Goal: Find specific page/section: Find specific page/section

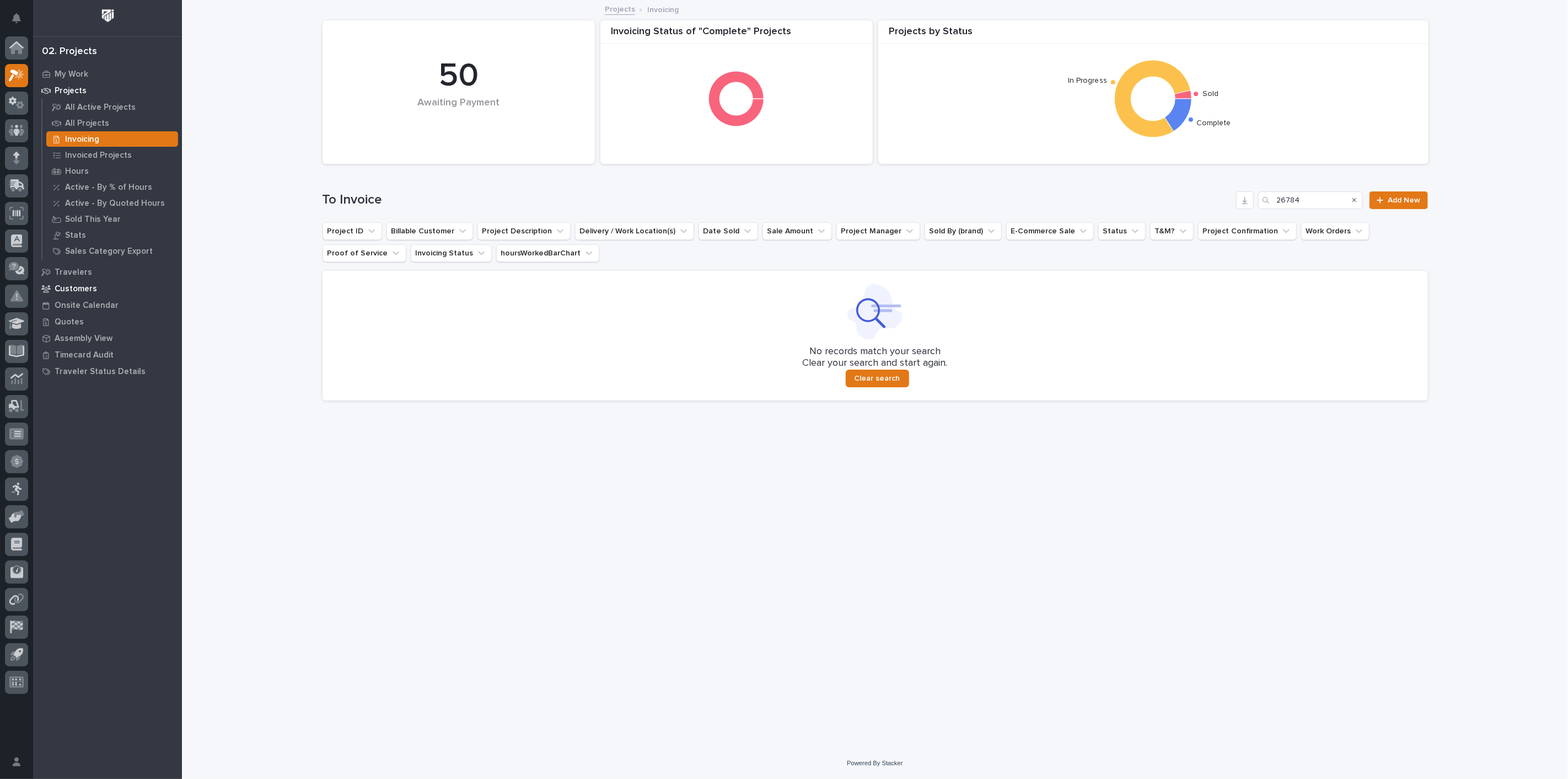
click at [82, 289] on p "Customers" at bounding box center [76, 289] width 43 height 10
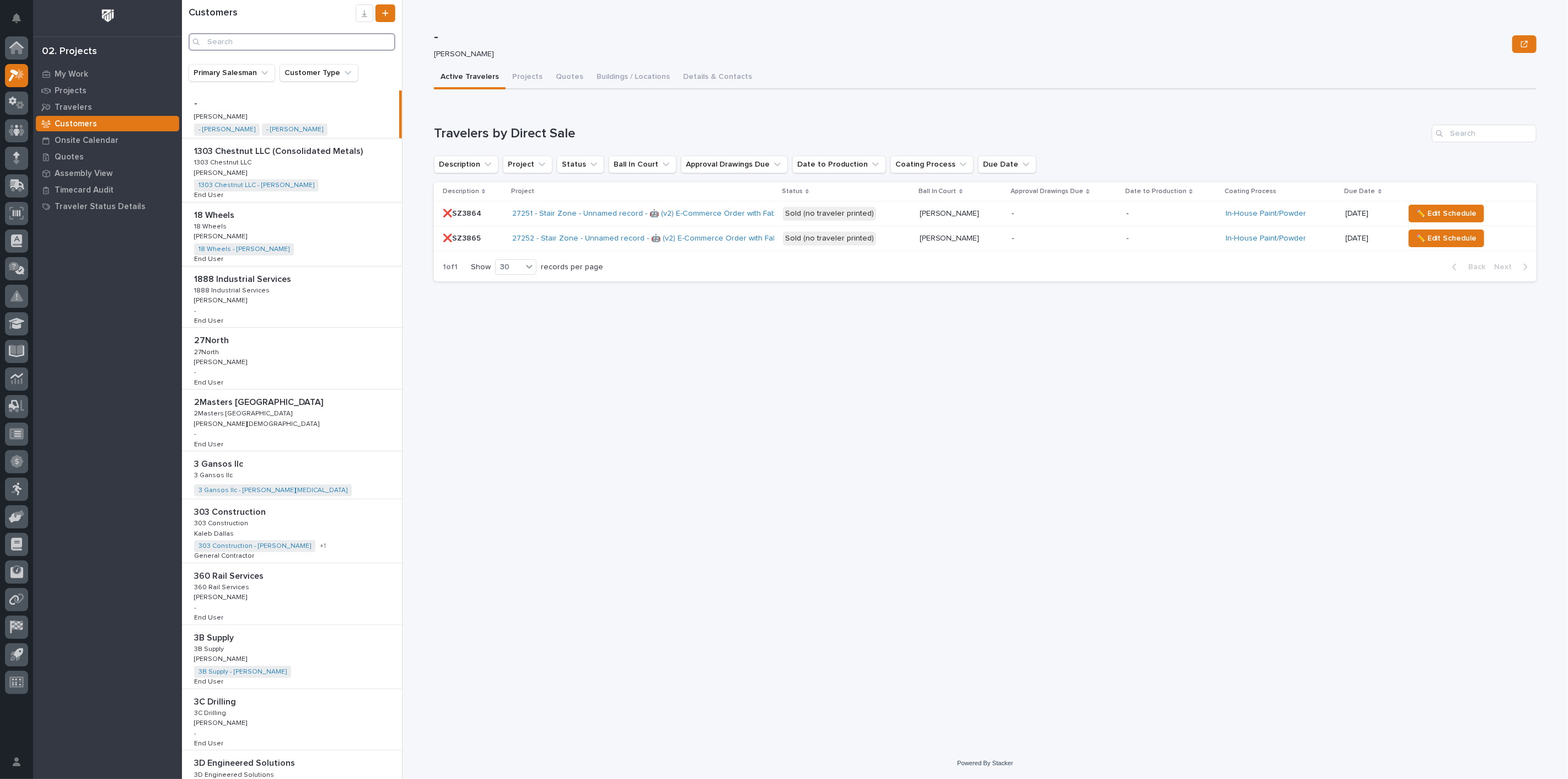
click at [270, 44] on input "Search" at bounding box center [292, 41] width 207 height 18
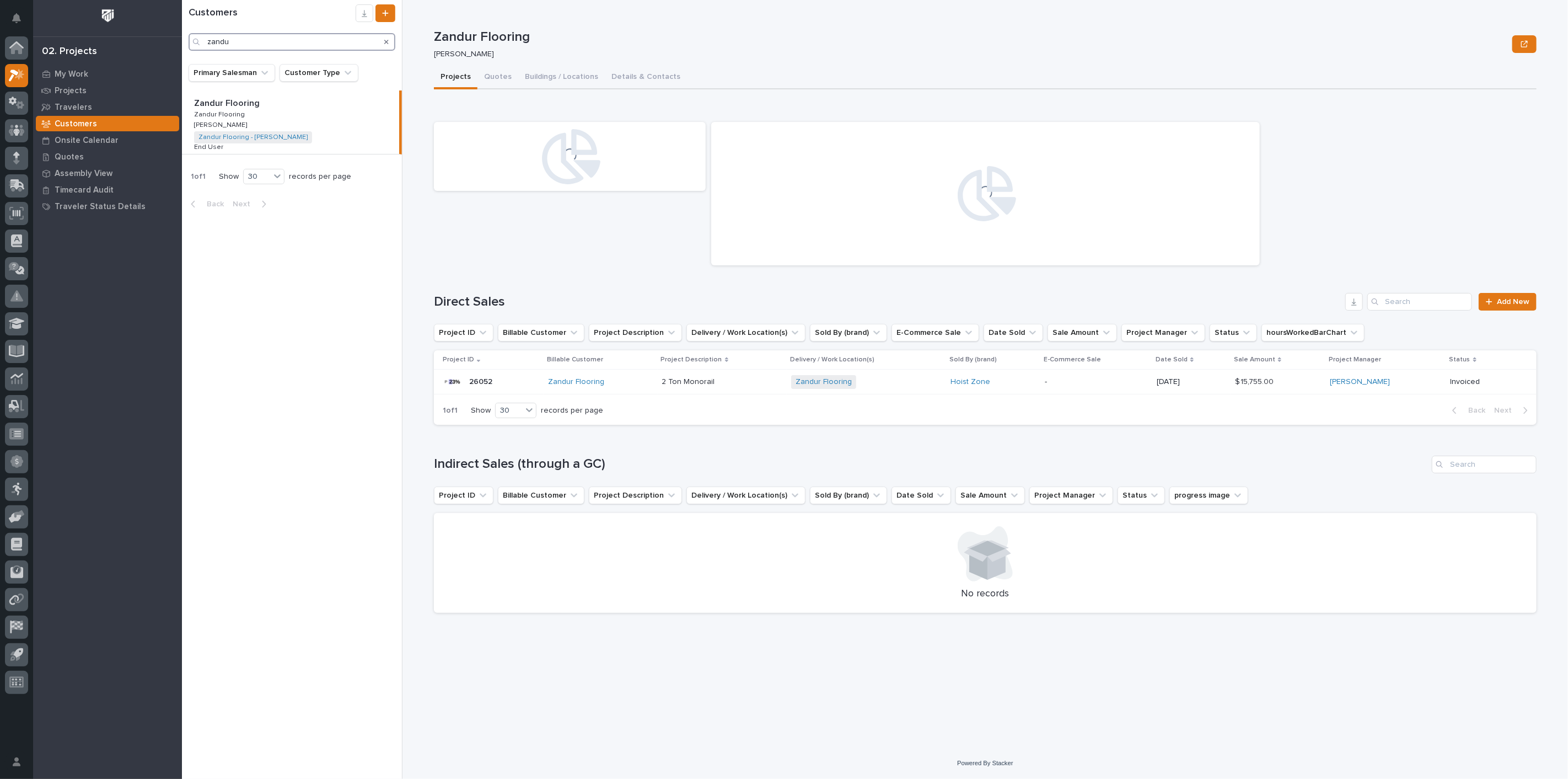
type input "zandu"
click at [226, 115] on p "Zandur Flooring" at bounding box center [220, 113] width 53 height 10
drag, startPoint x: 735, startPoint y: 535, endPoint x: 925, endPoint y: 657, distance: 225.8
click at [920, 658] on div "Zandur Flooring Zandur Flooring [PERSON_NAME] Sorry, there was an error saving …" at bounding box center [985, 373] width 1103 height 747
click at [15, 128] on icon at bounding box center [16, 130] width 16 height 13
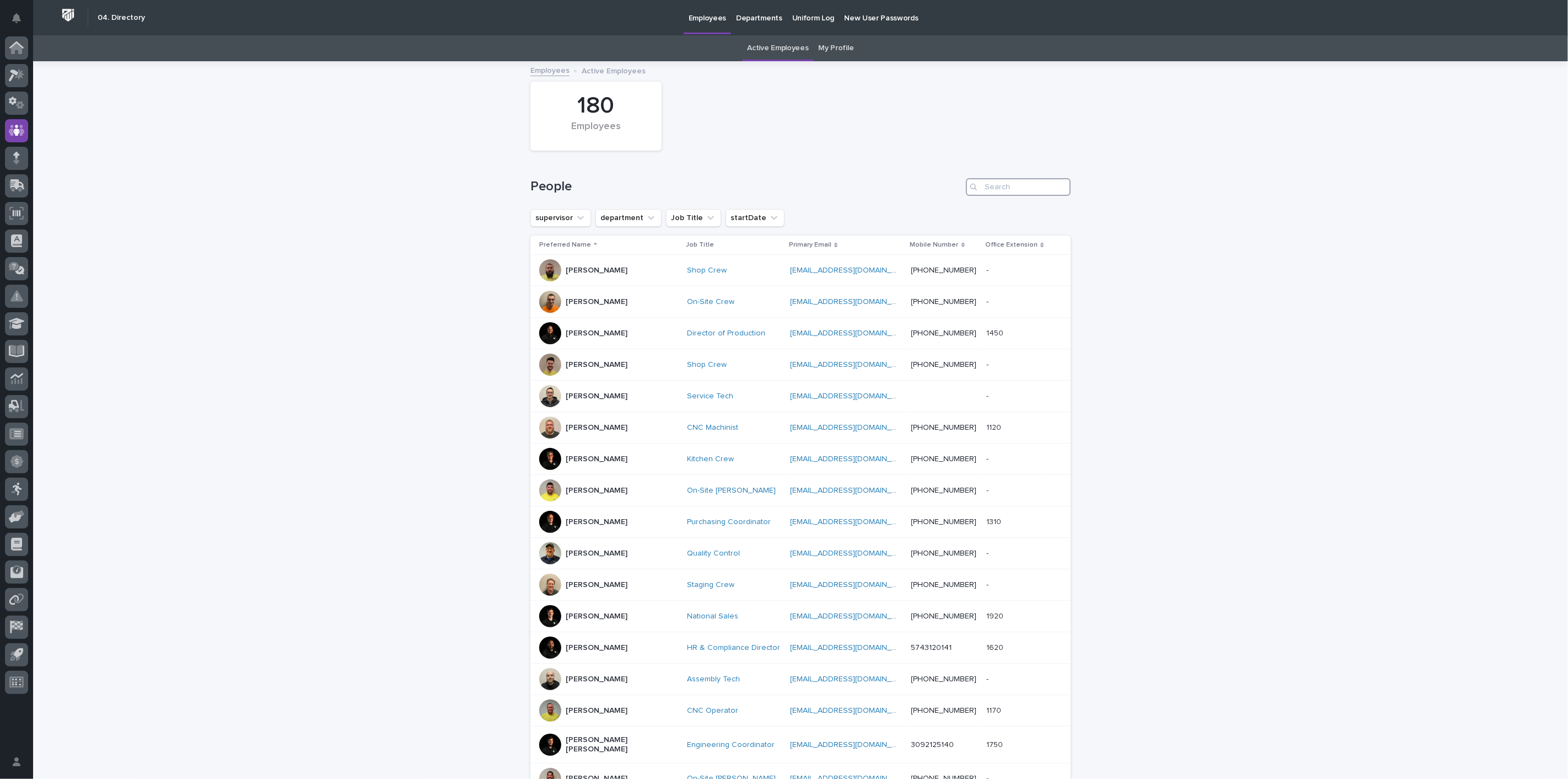
click at [1008, 192] on input "Search" at bounding box center [1018, 187] width 105 height 18
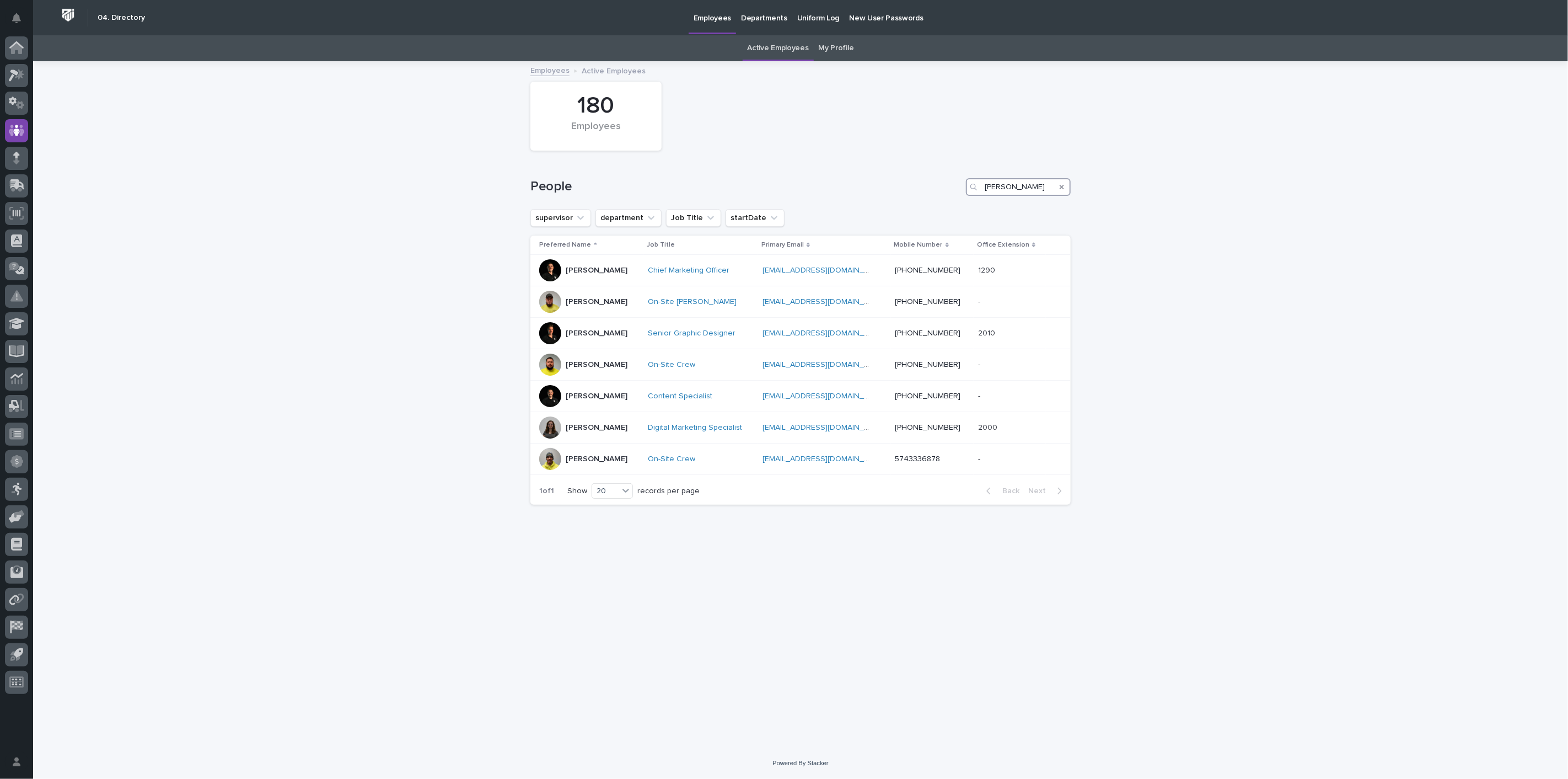
type input "[PERSON_NAME]"
click at [1060, 189] on icon "Search" at bounding box center [1062, 187] width 4 height 7
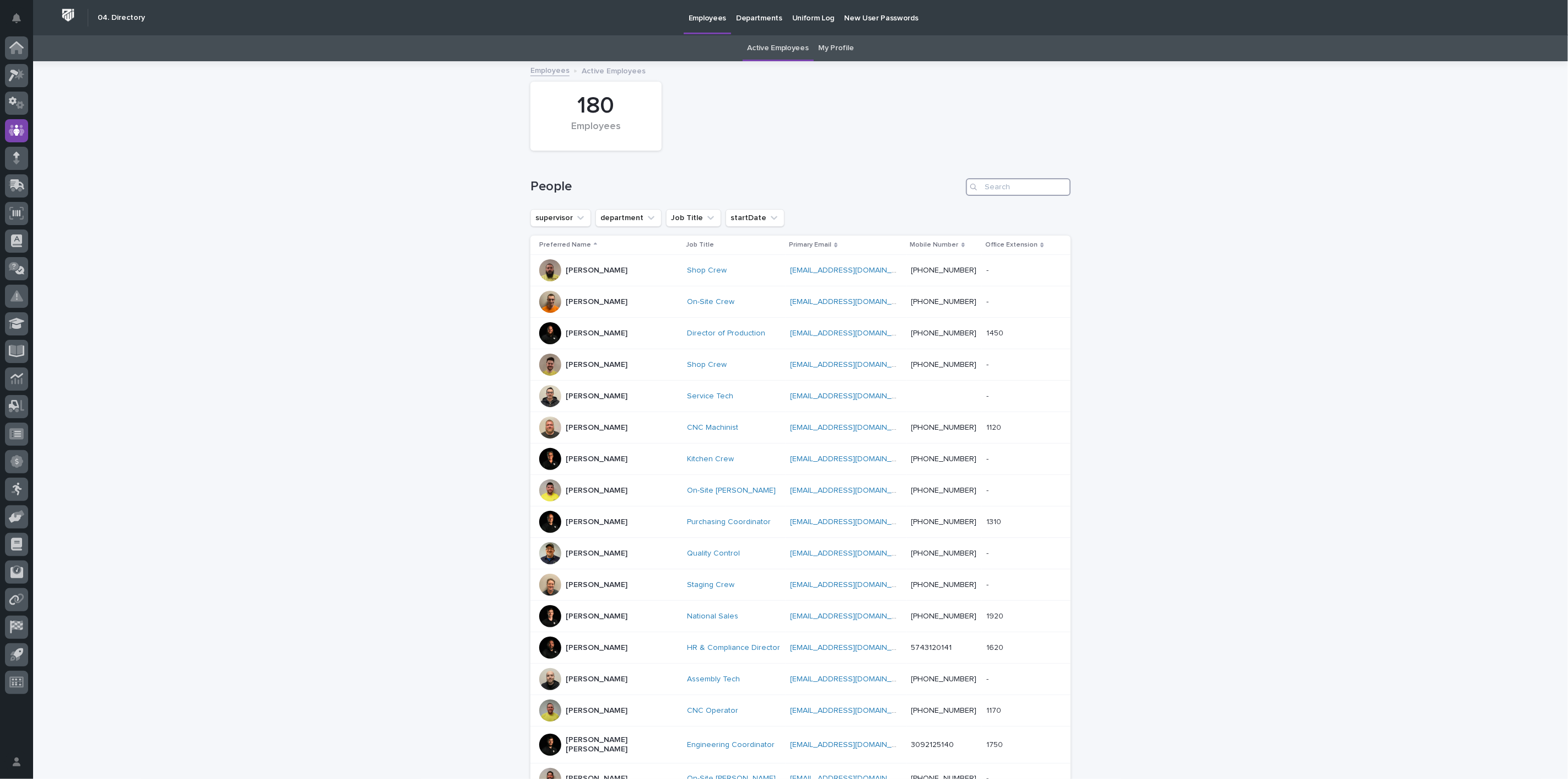
click at [1020, 188] on input "Search" at bounding box center [1018, 187] width 105 height 18
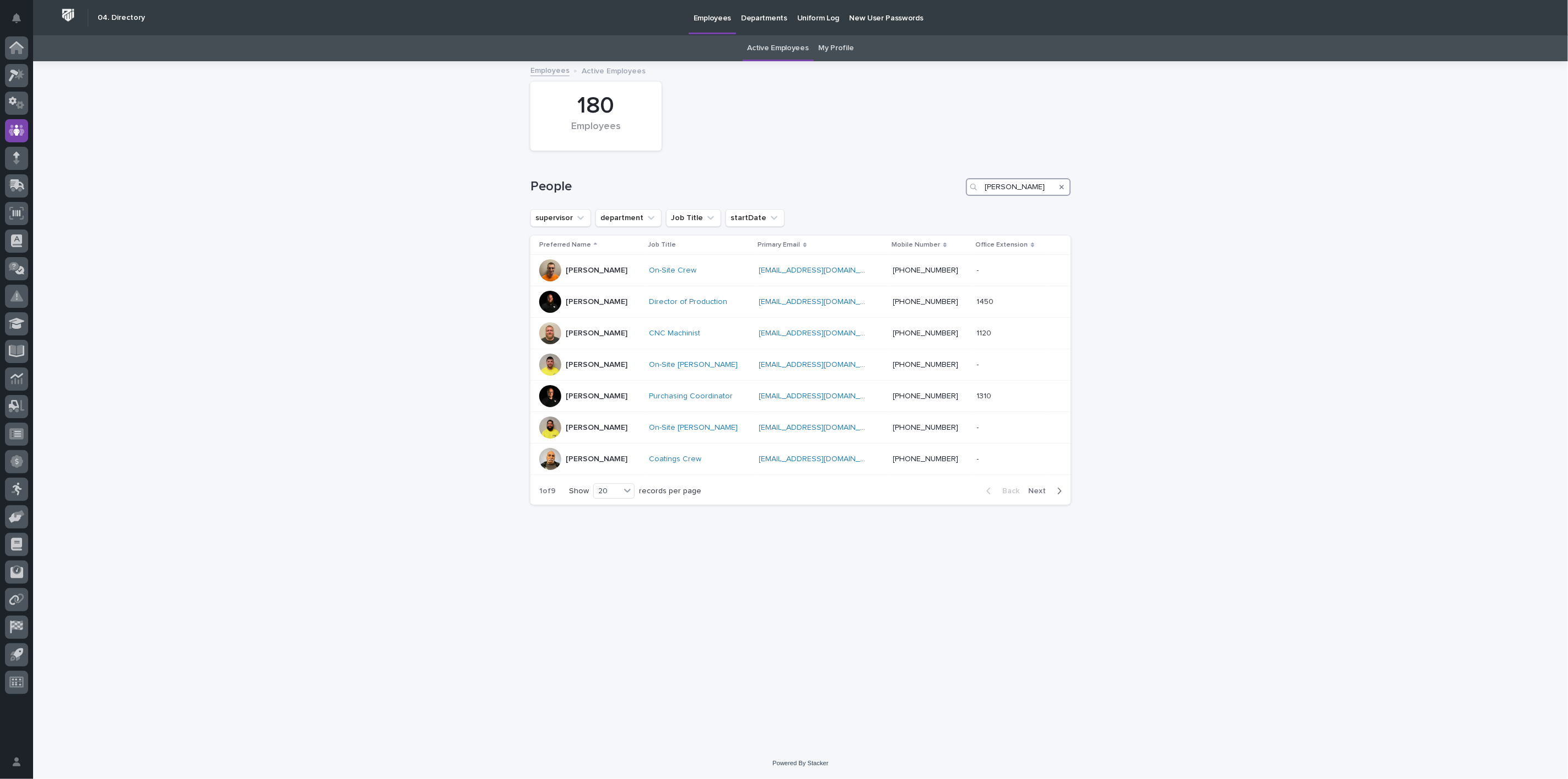
type input "[PERSON_NAME]"
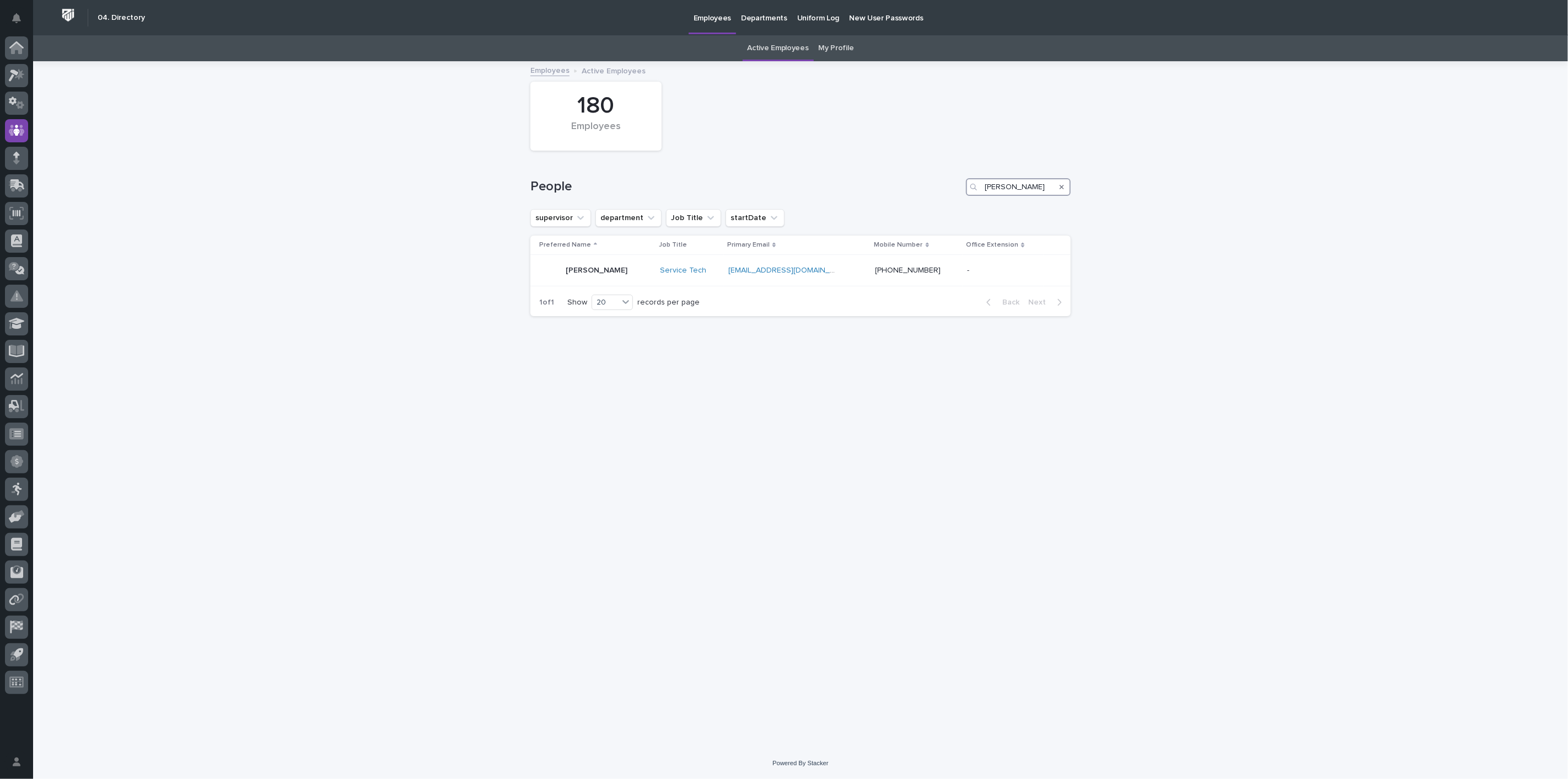
drag, startPoint x: 1020, startPoint y: 188, endPoint x: 896, endPoint y: 181, distance: 124.2
click at [896, 181] on div "People [PERSON_NAME]" at bounding box center [800, 187] width 541 height 18
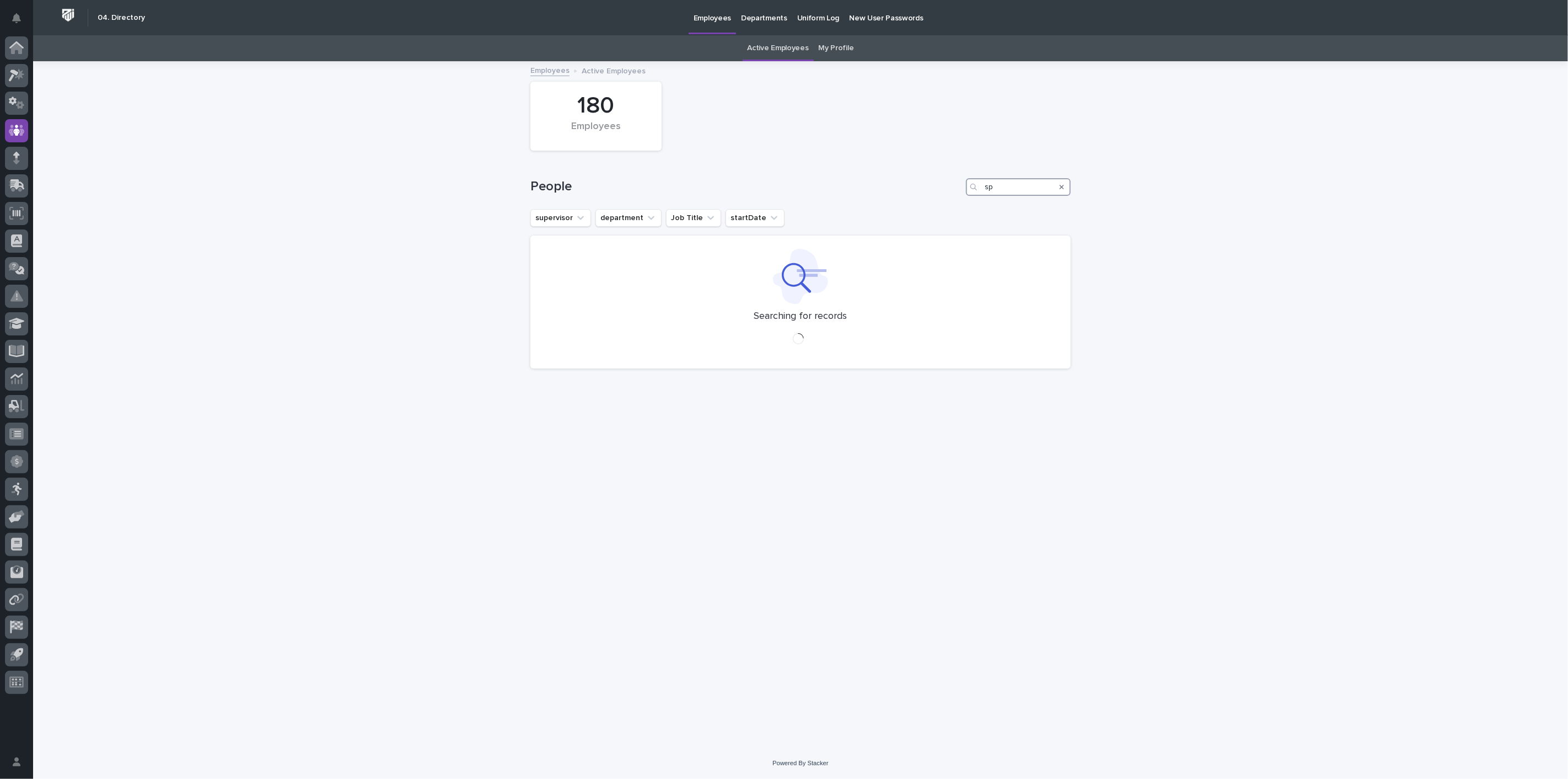
type input "s"
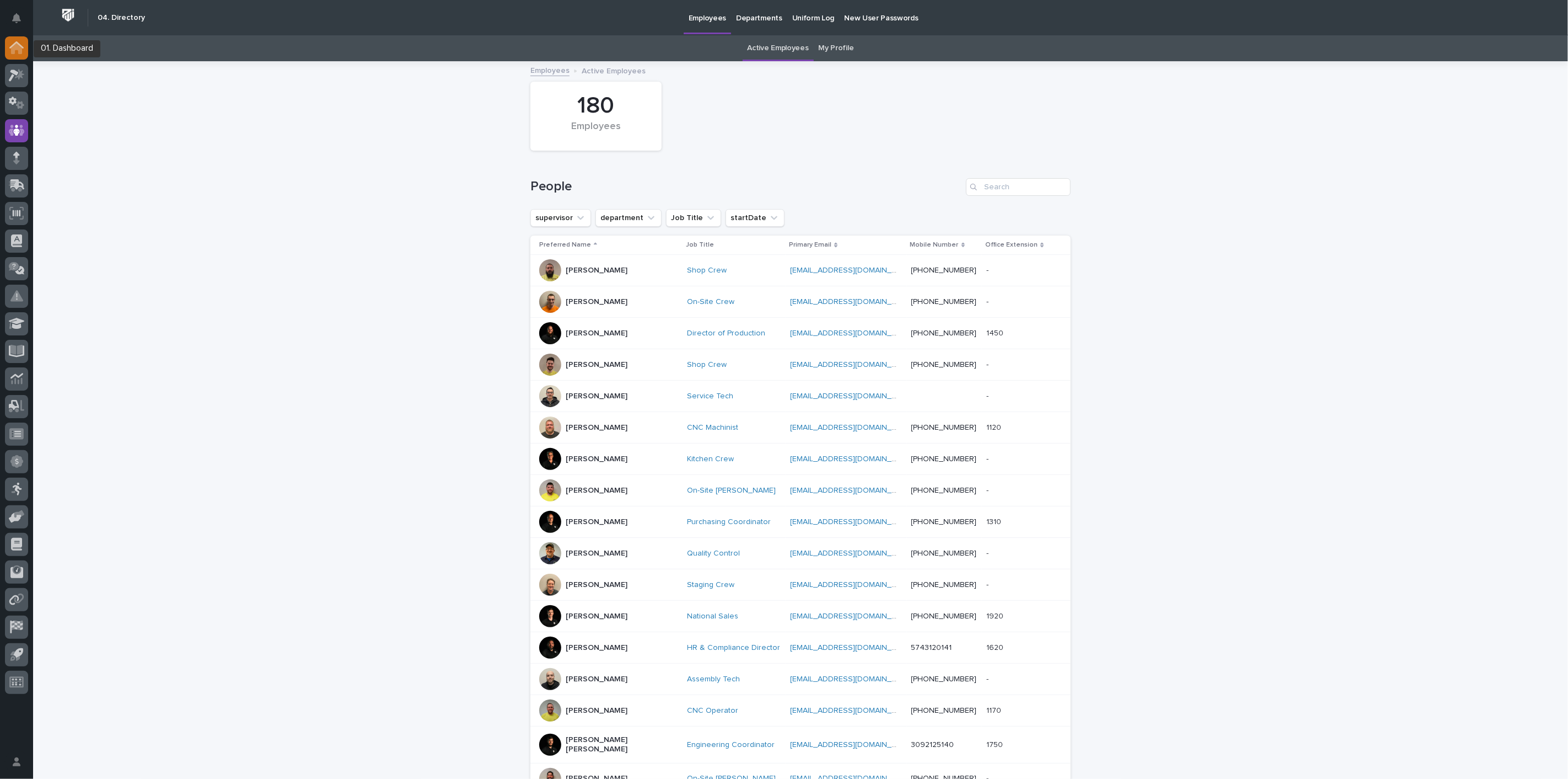
click at [18, 48] on icon at bounding box center [16, 49] width 11 height 11
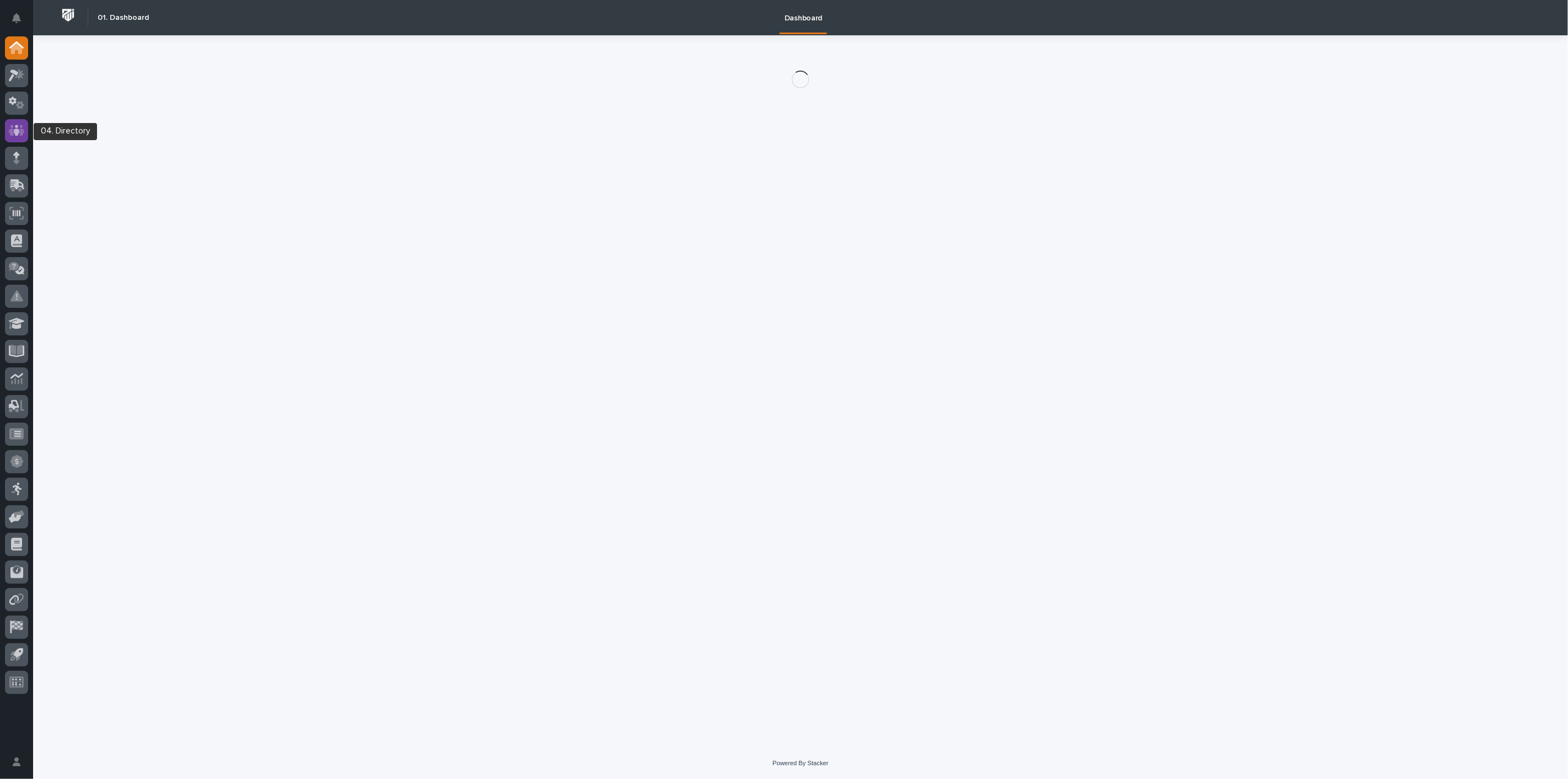
click at [10, 127] on icon at bounding box center [16, 130] width 16 height 13
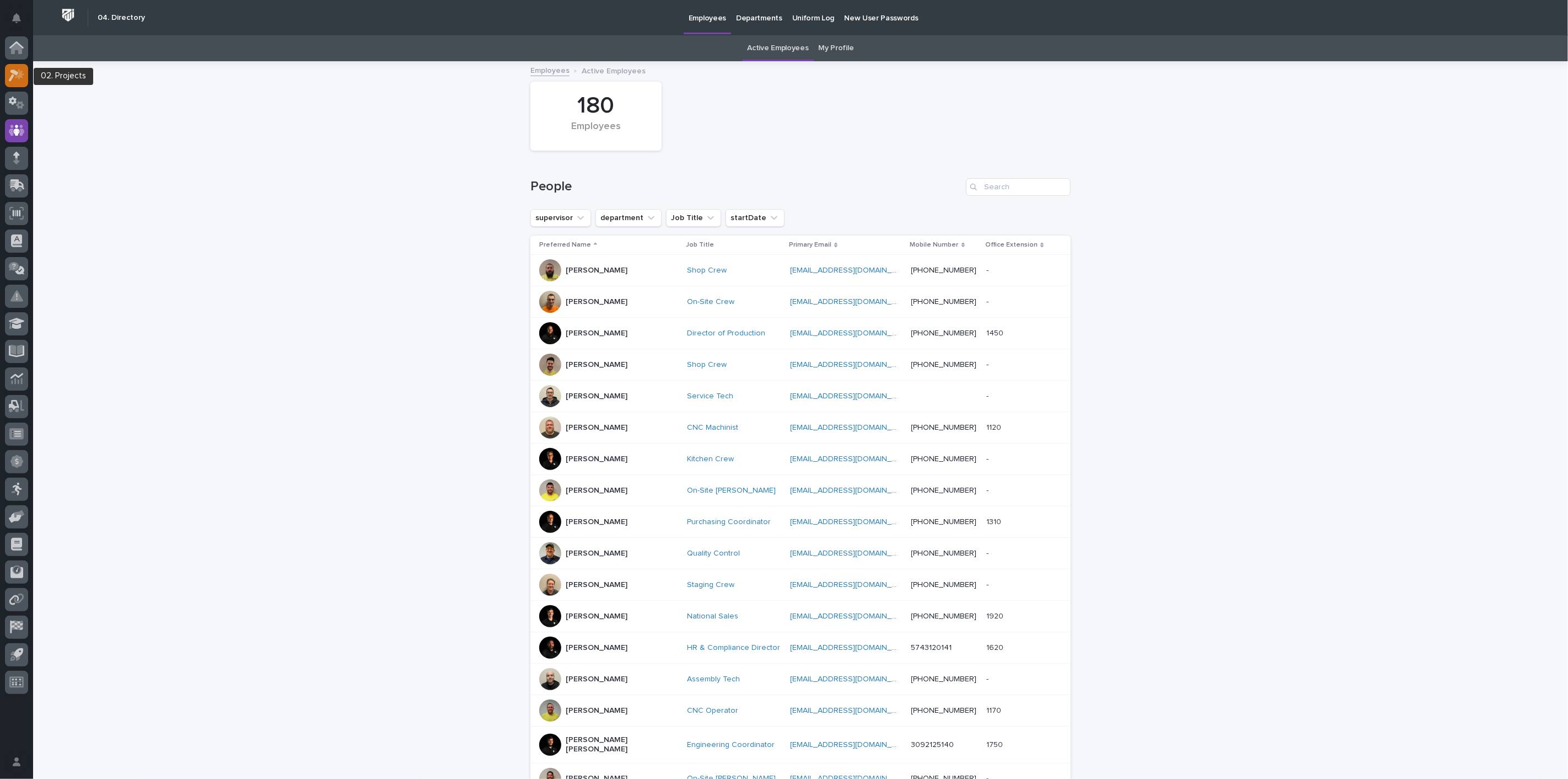
click at [23, 85] on div at bounding box center [16, 76] width 23 height 23
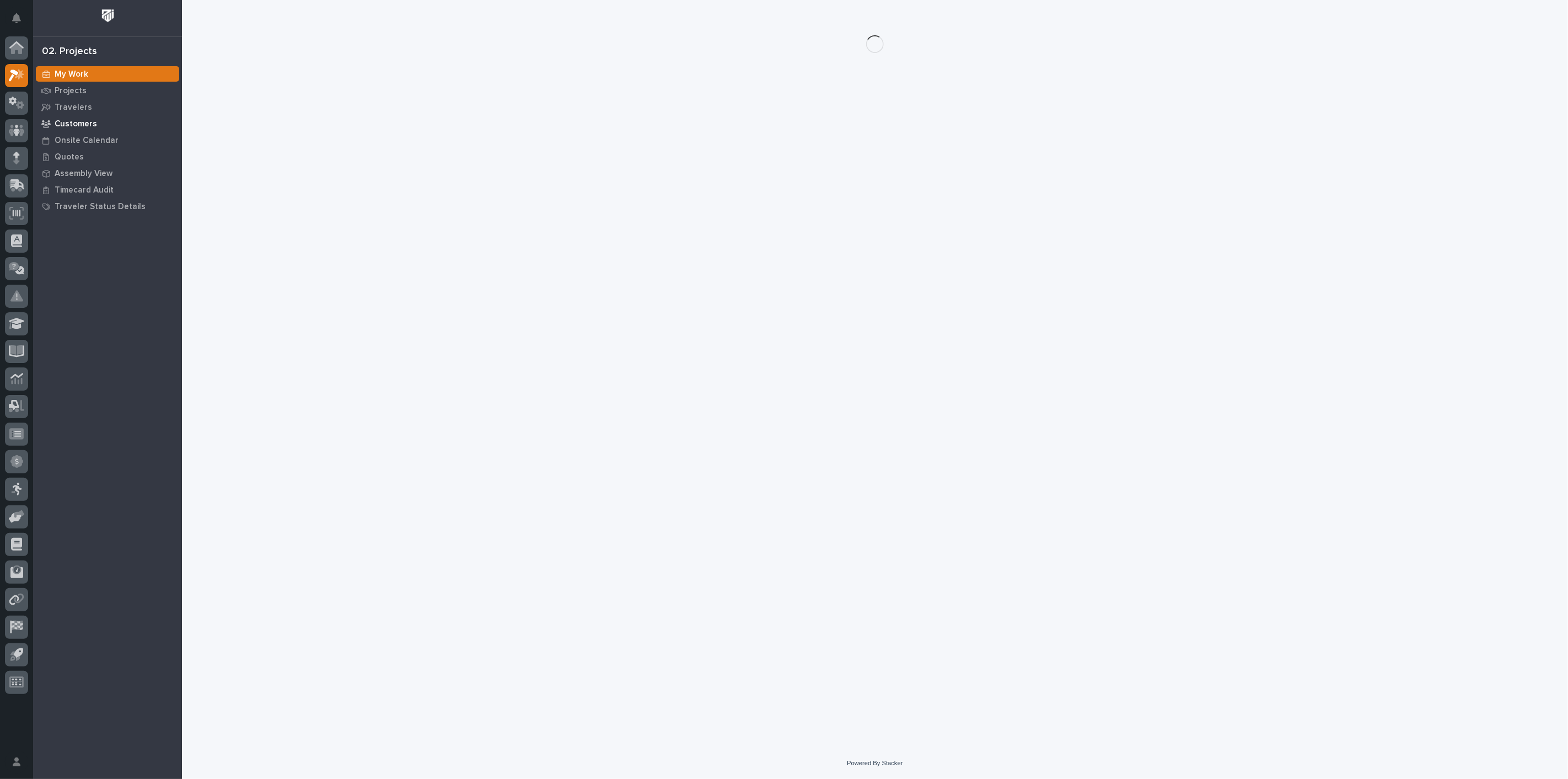
click at [66, 117] on div "Customers" at bounding box center [107, 123] width 143 height 15
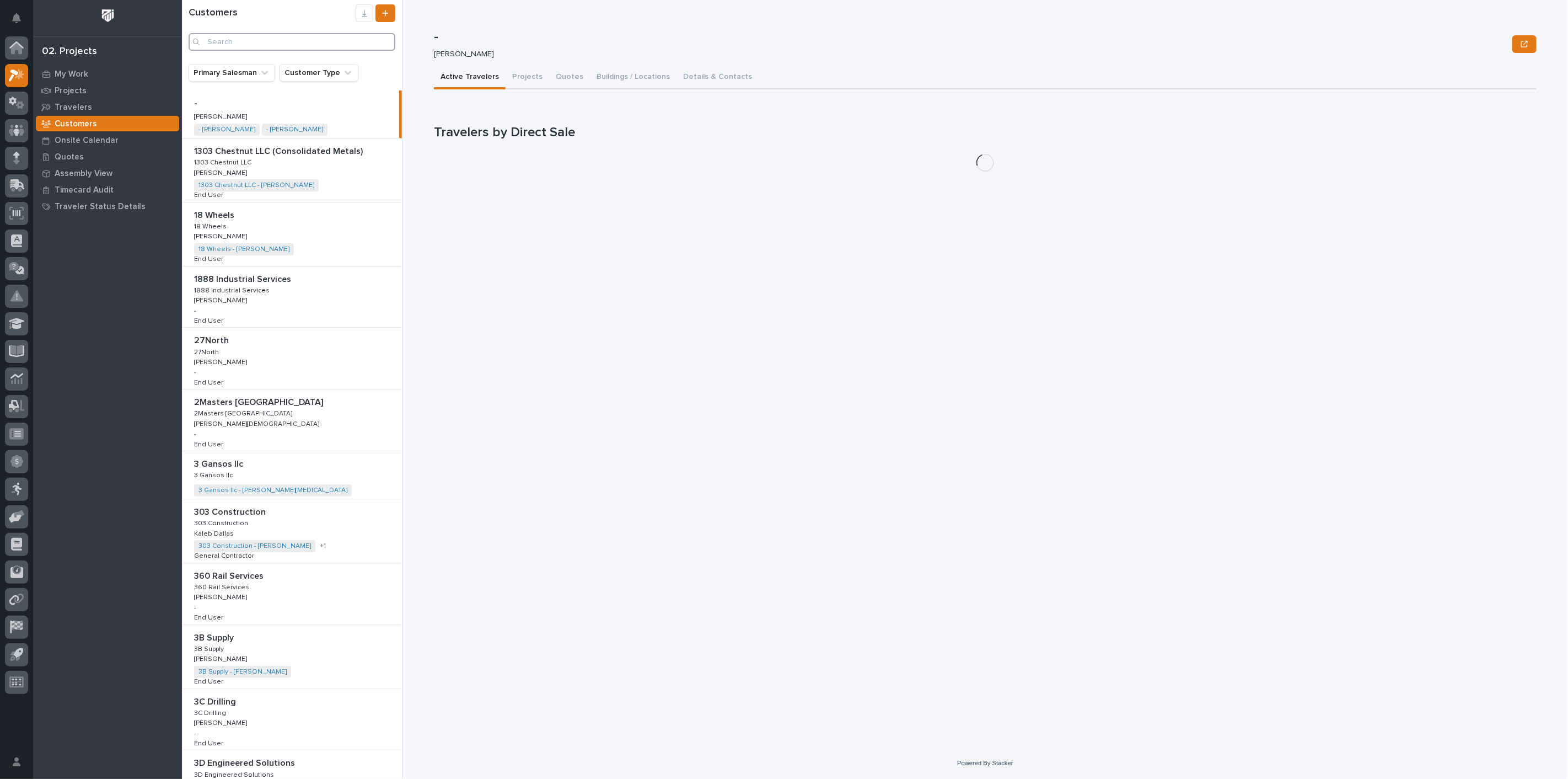
click at [256, 40] on input "Search" at bounding box center [292, 41] width 207 height 18
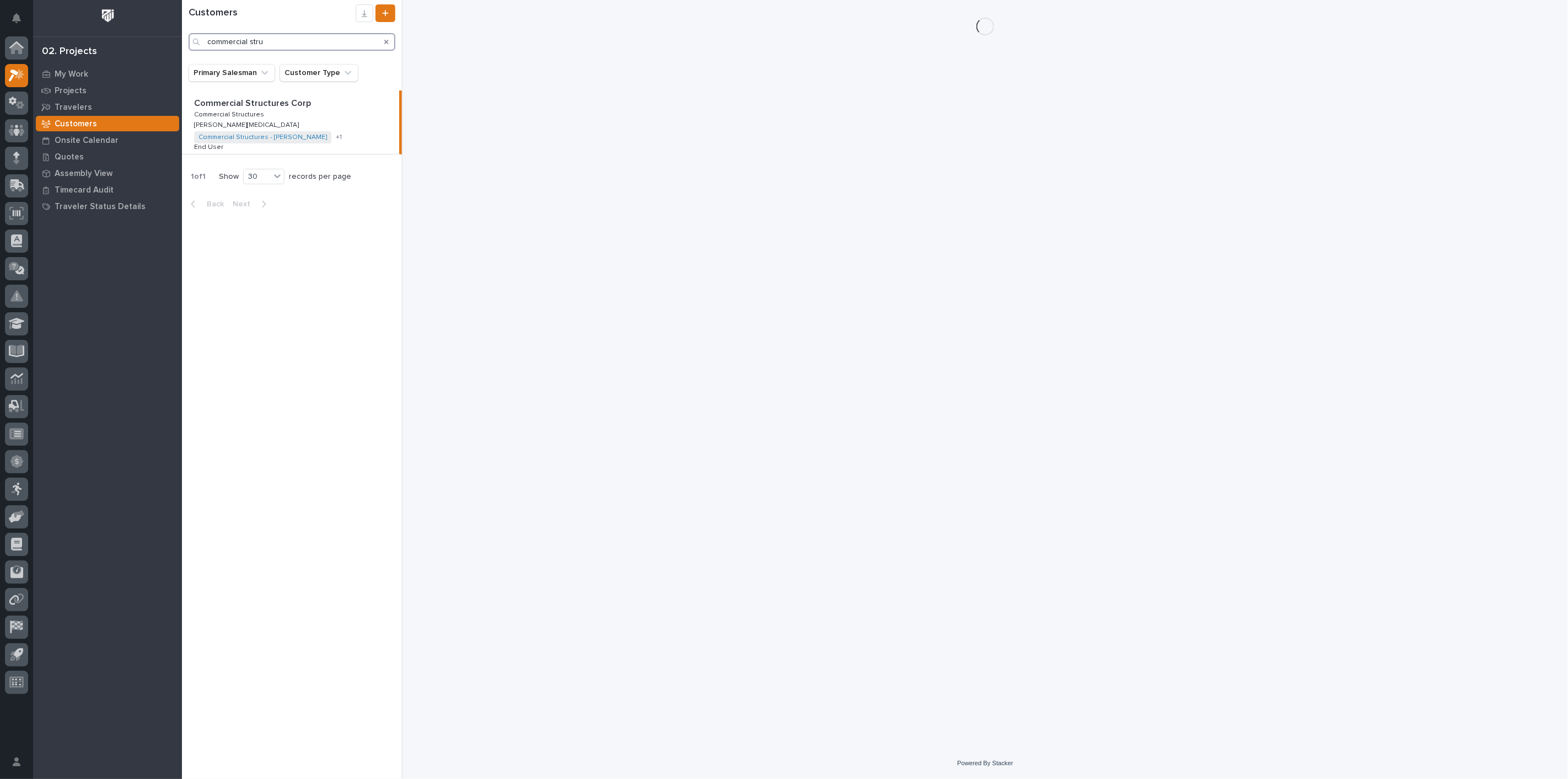
click at [305, 40] on input "commercial stru" at bounding box center [292, 41] width 207 height 18
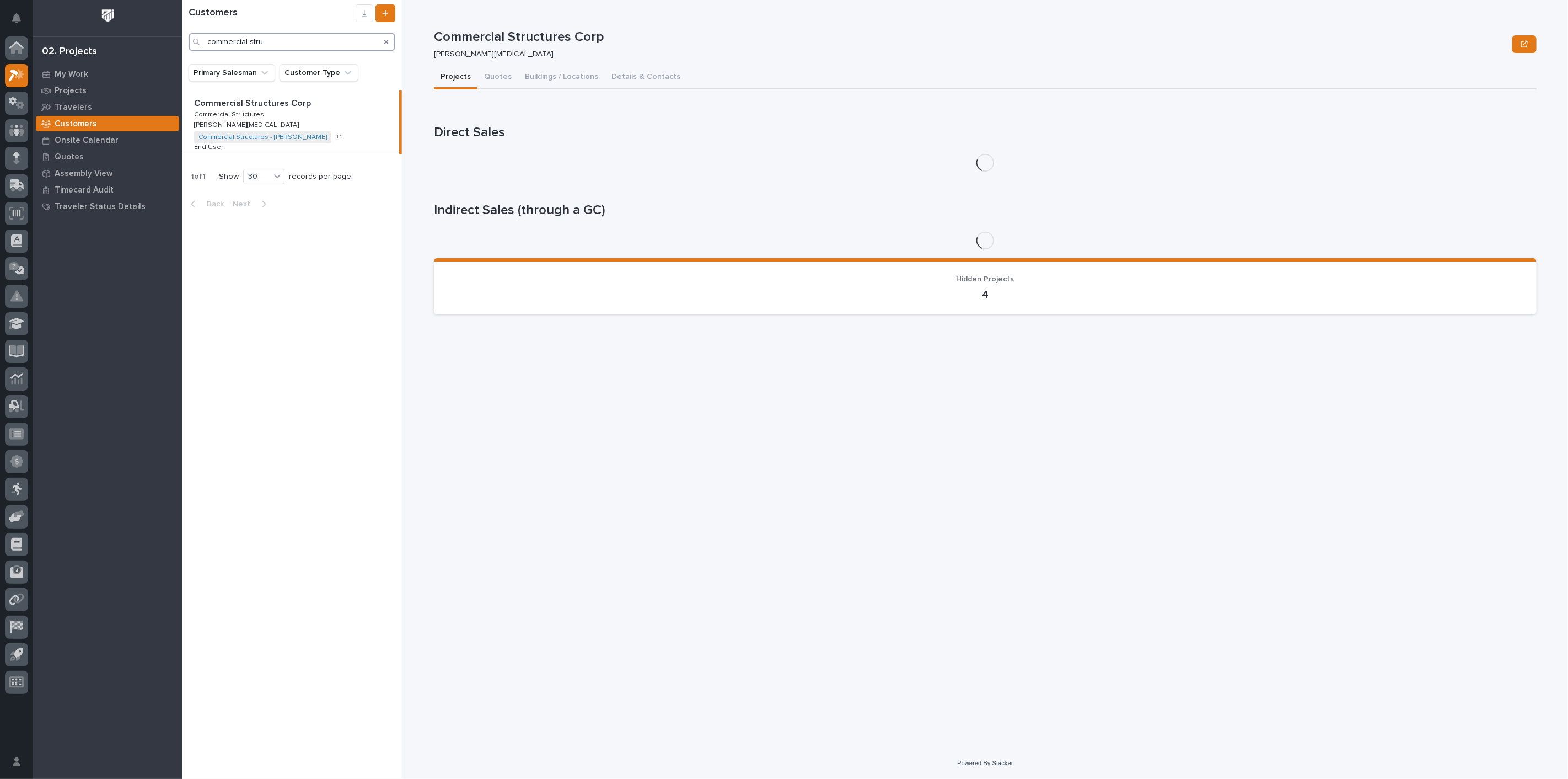
type input "commercial stru"
click at [267, 107] on p "Commercial Structures Corp" at bounding box center [254, 102] width 119 height 13
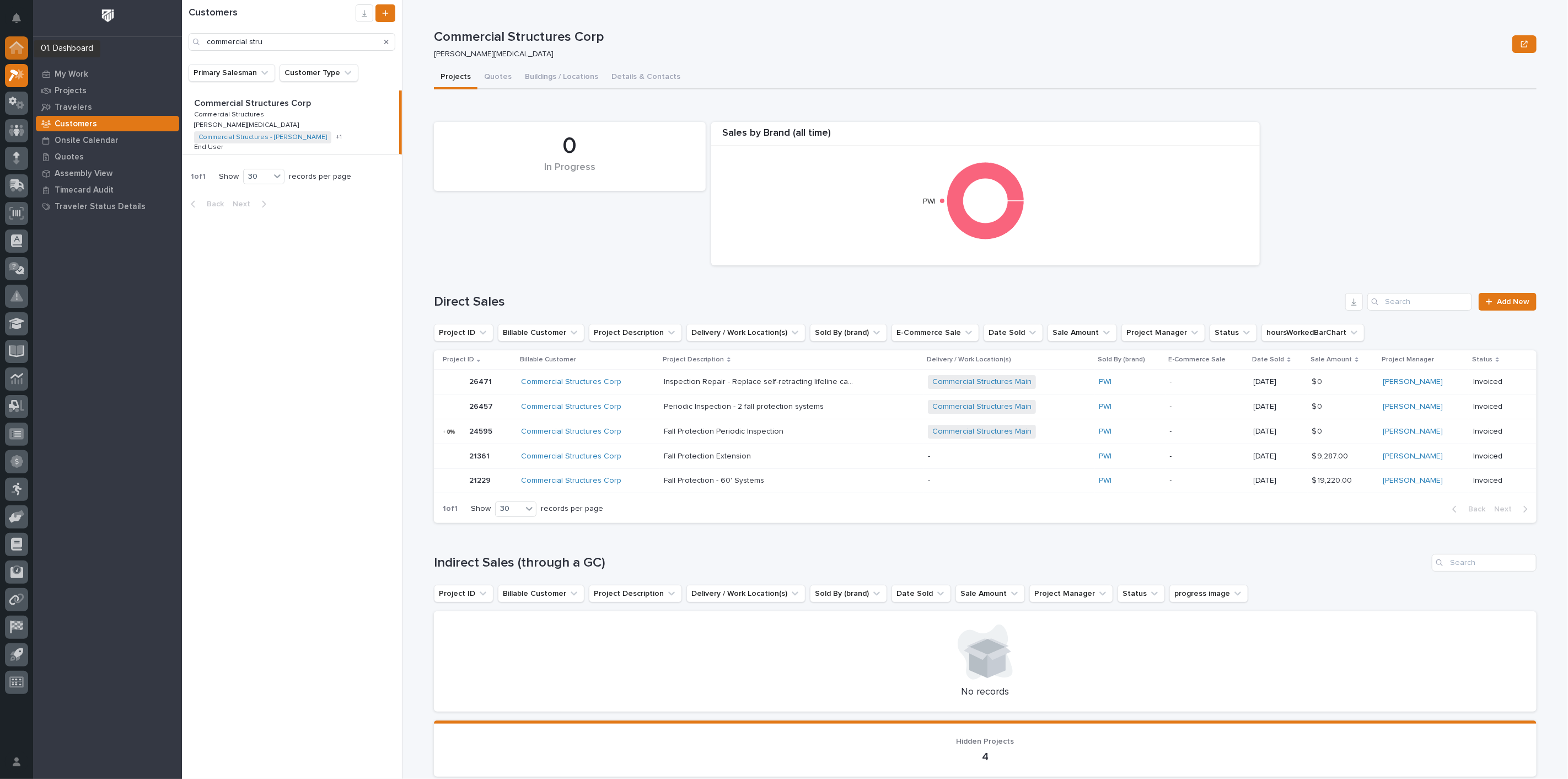
click at [13, 49] on icon at bounding box center [16, 49] width 11 height 11
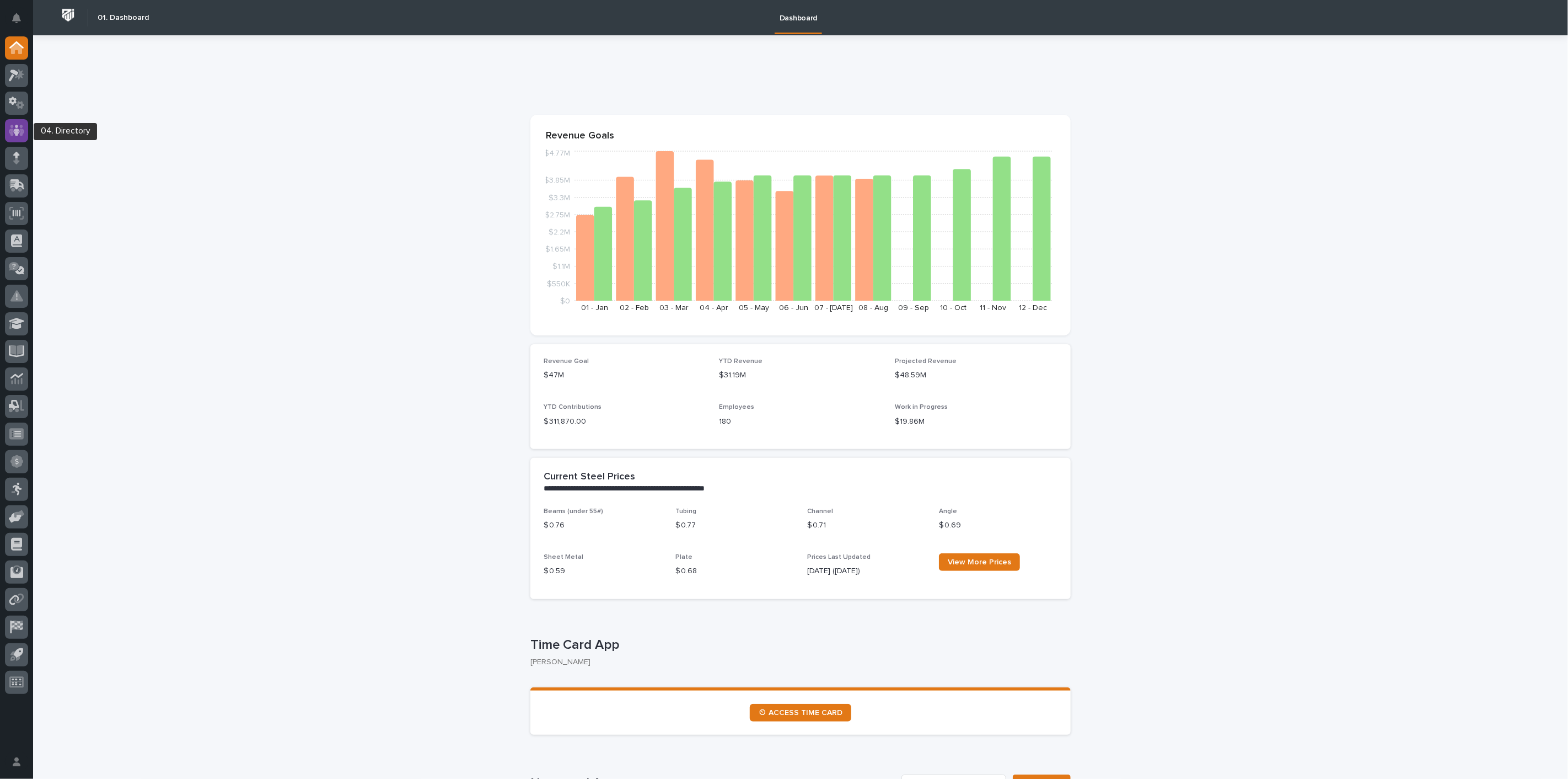
click at [19, 133] on icon at bounding box center [16, 130] width 16 height 13
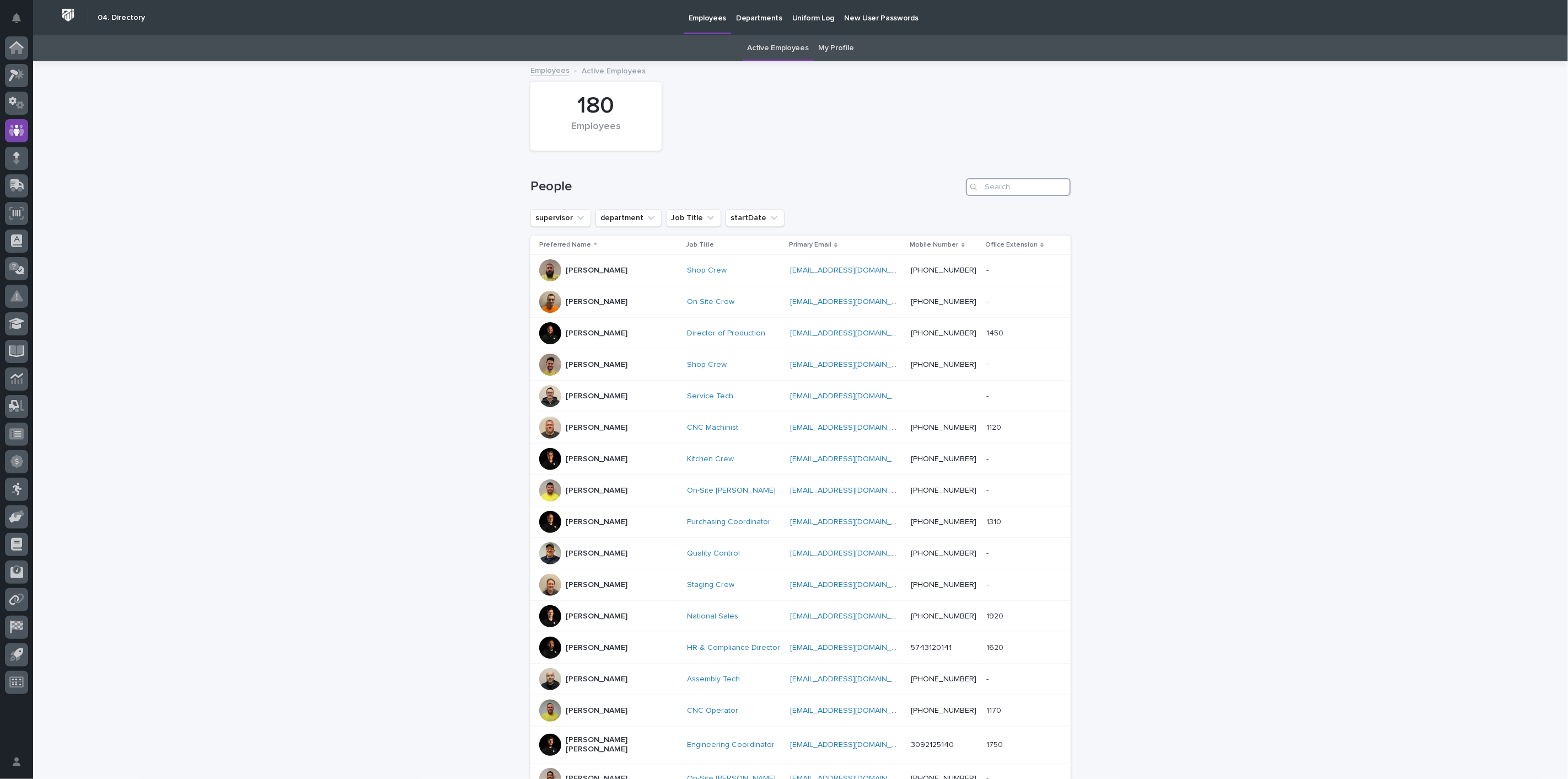
click at [1008, 186] on input "Search" at bounding box center [1018, 187] width 105 height 18
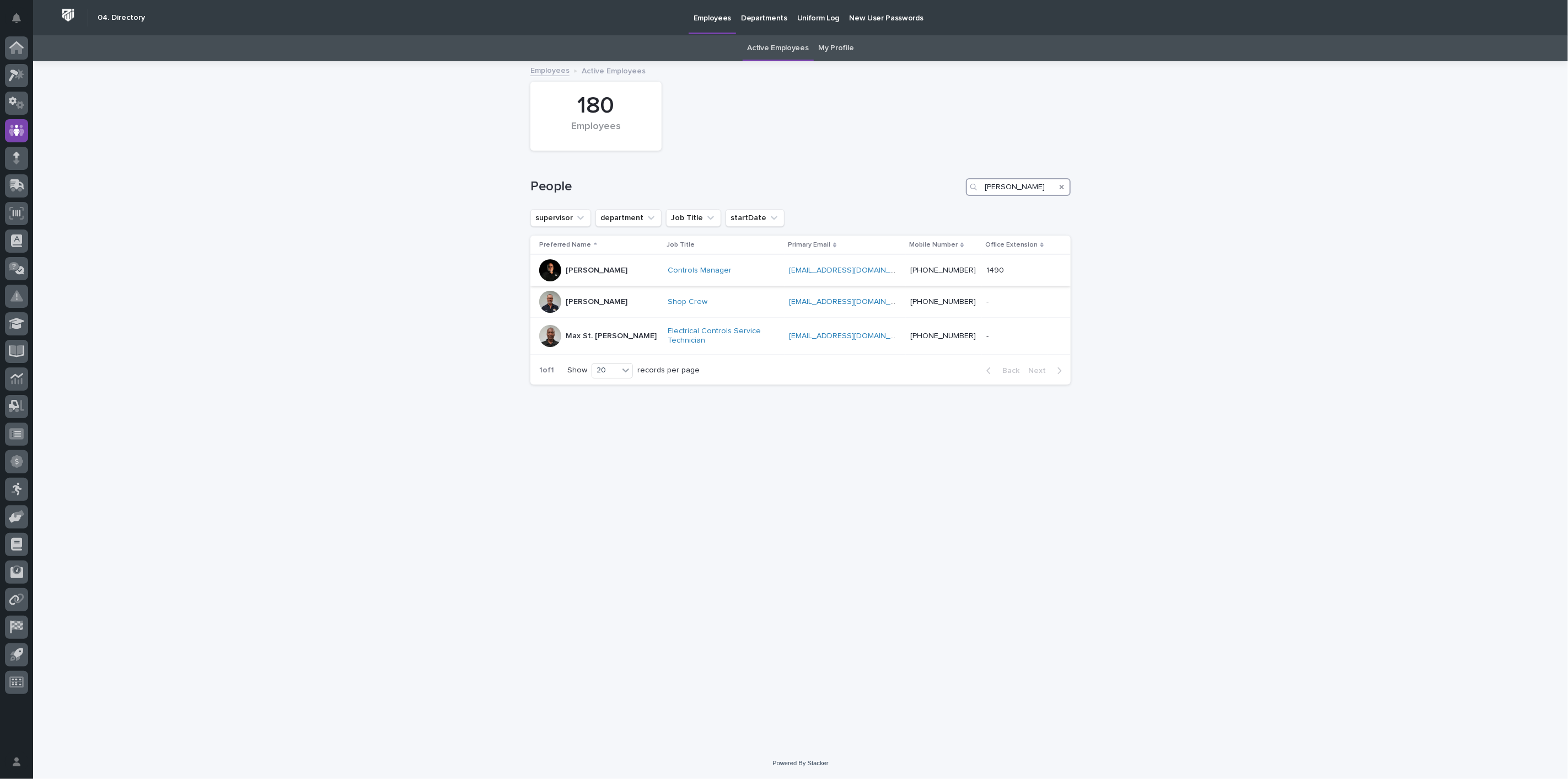
type input "[PERSON_NAME]"
click at [612, 270] on p "[PERSON_NAME]" at bounding box center [596, 270] width 61 height 9
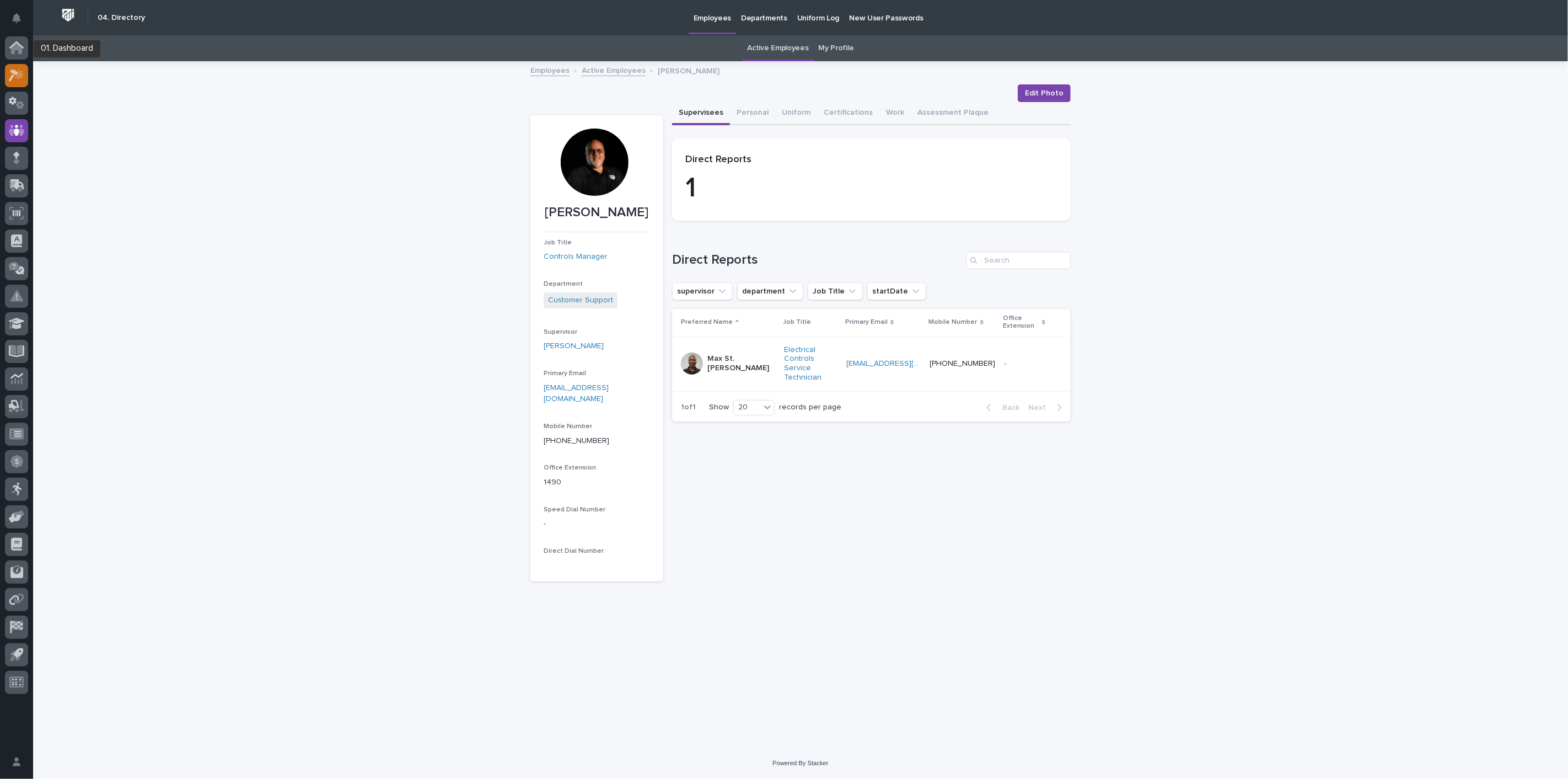
click at [10, 69] on icon at bounding box center [16, 75] width 16 height 13
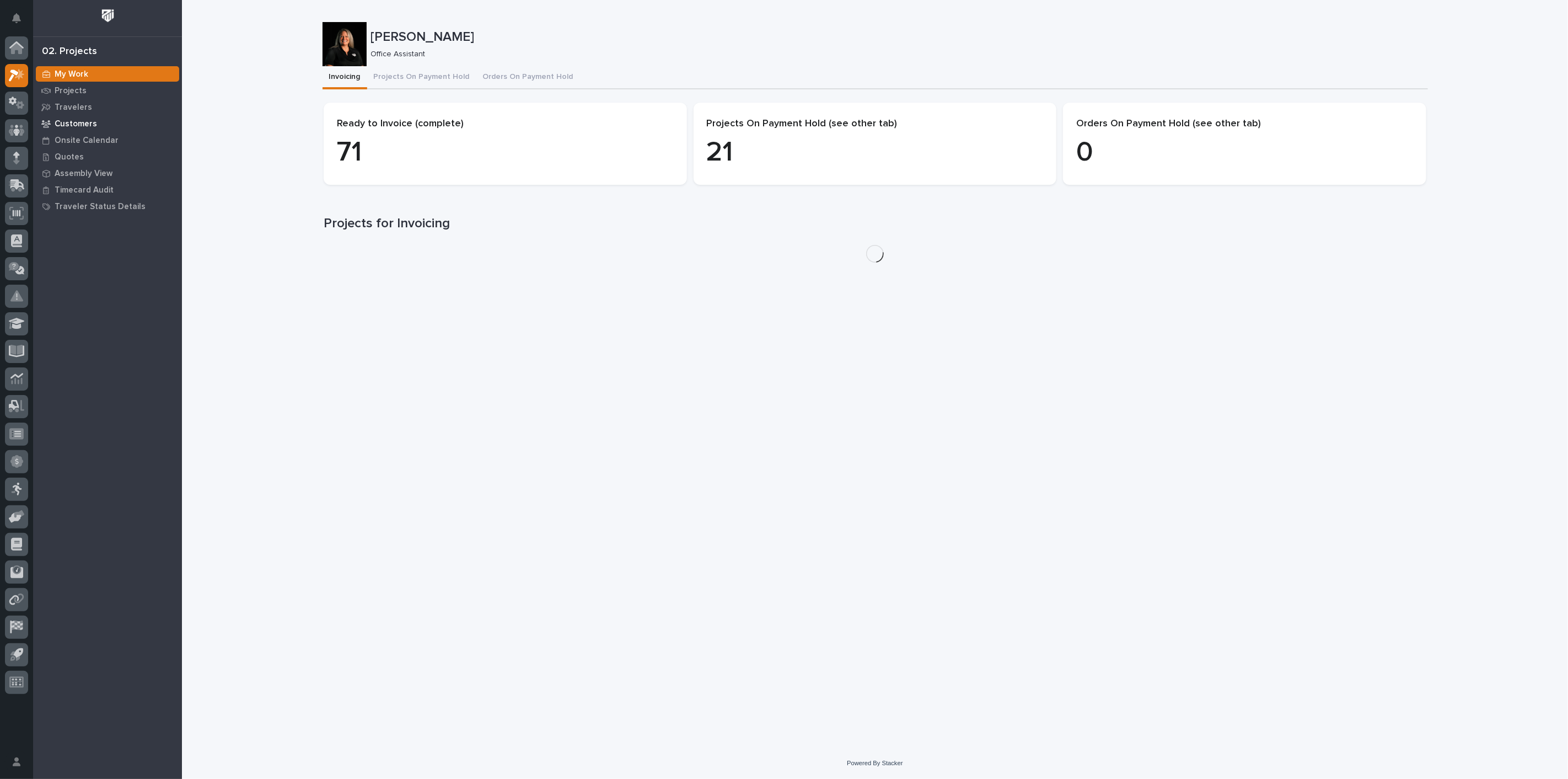
click at [69, 120] on p "Customers" at bounding box center [76, 124] width 43 height 10
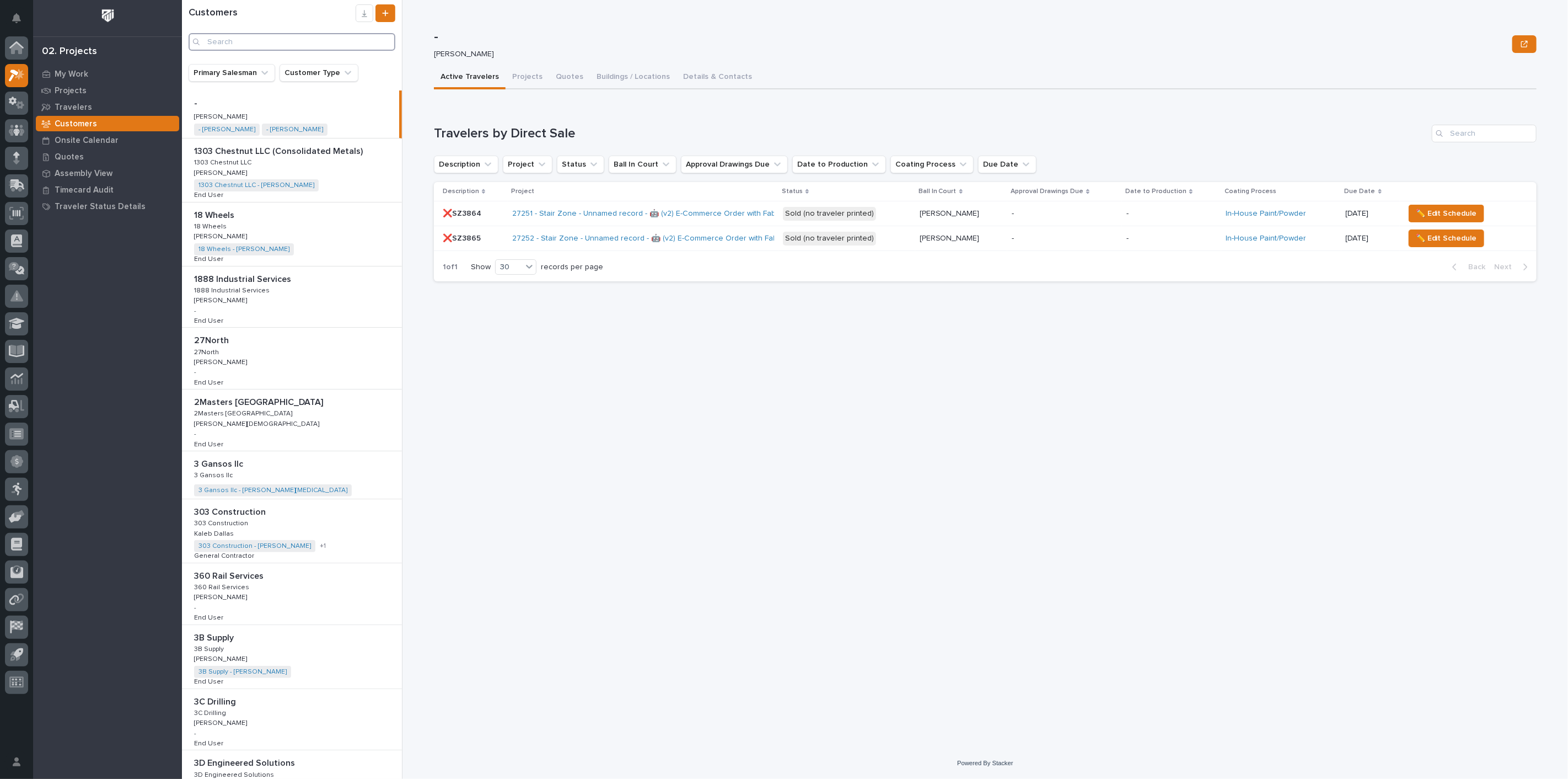
click at [260, 45] on input "Search" at bounding box center [292, 41] width 207 height 18
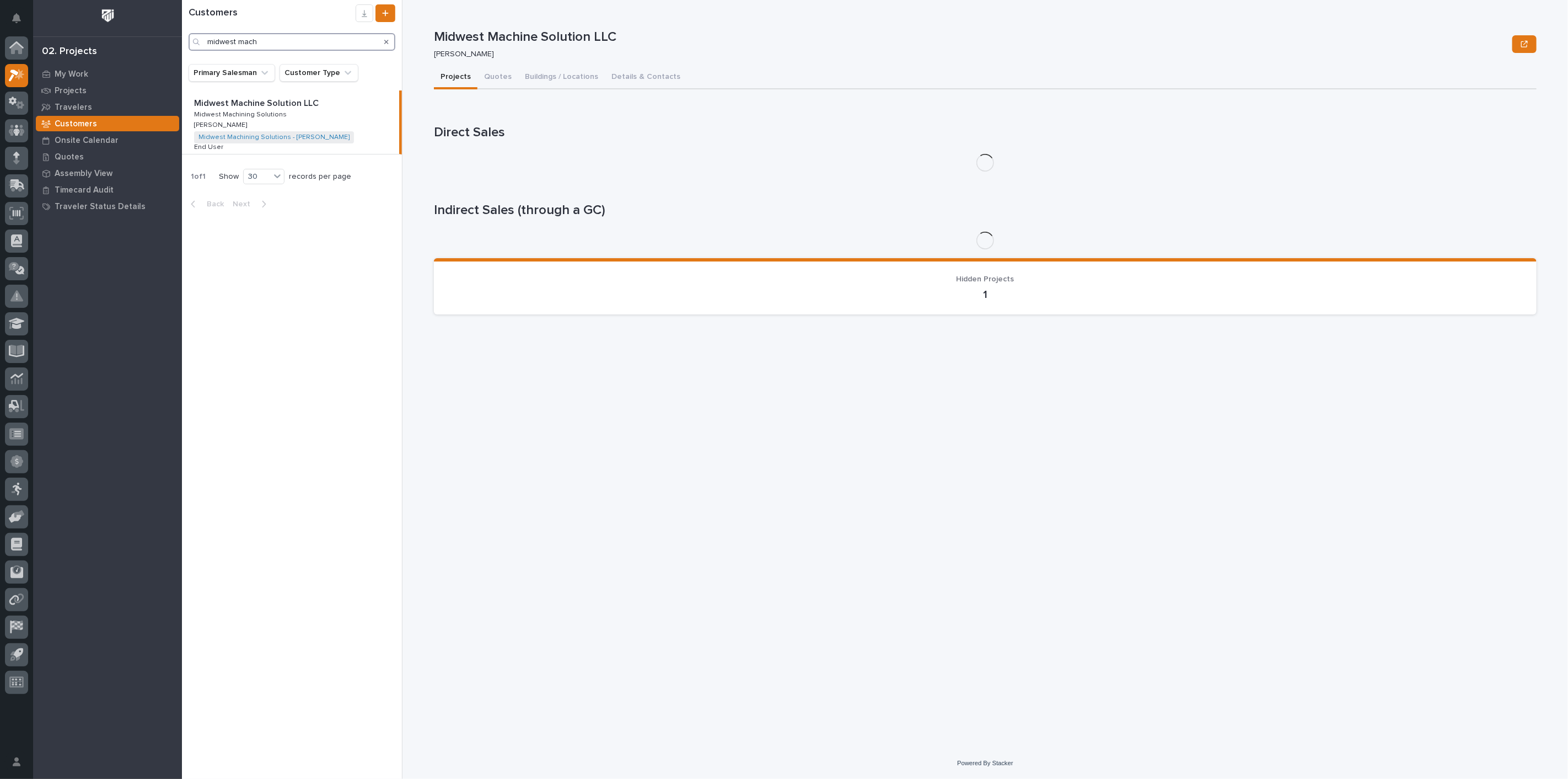
type input "midwest mach"
click at [260, 114] on p "Midwest Machining Solutions" at bounding box center [242, 113] width 95 height 10
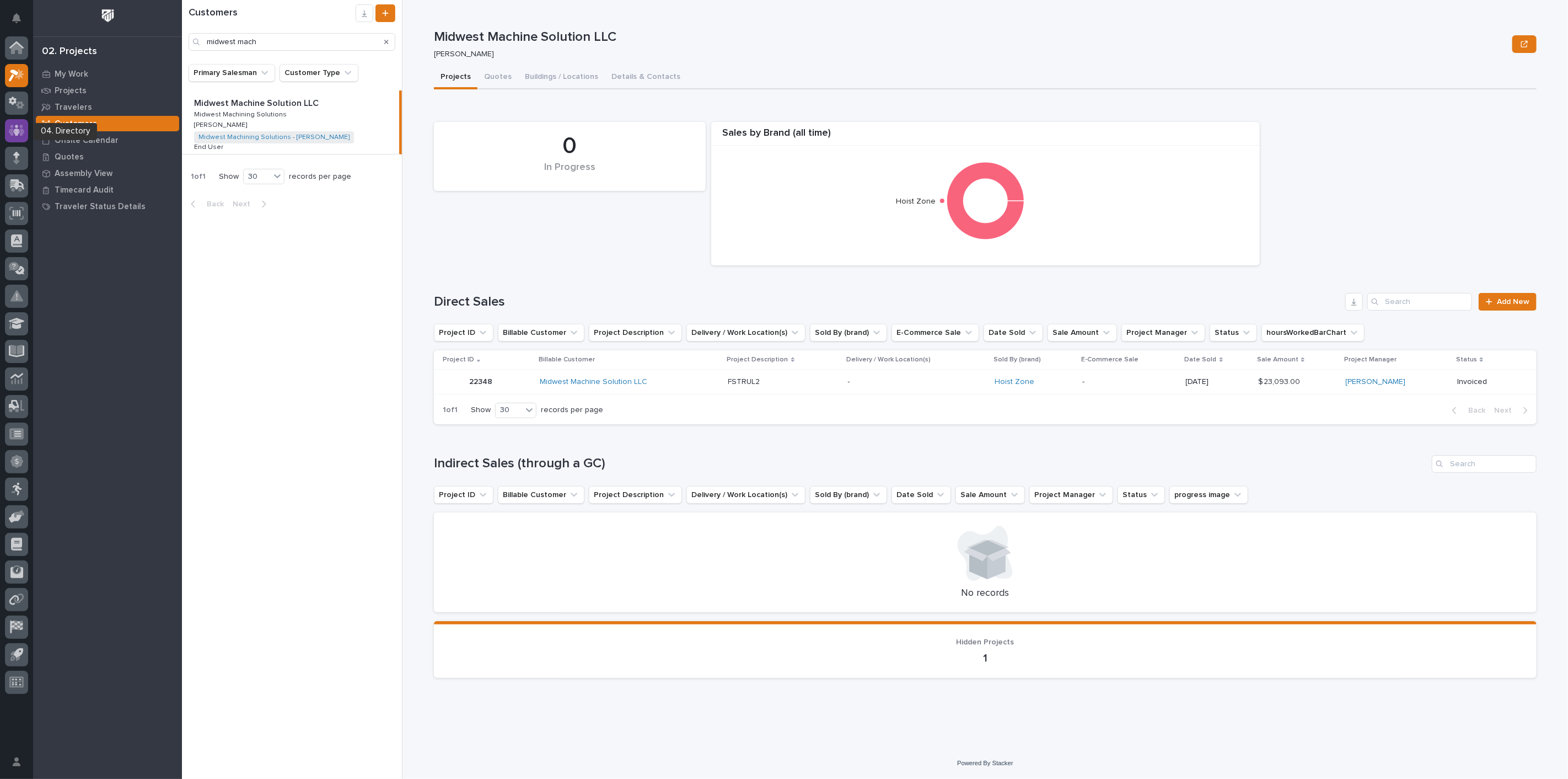
click at [26, 136] on div at bounding box center [16, 131] width 23 height 23
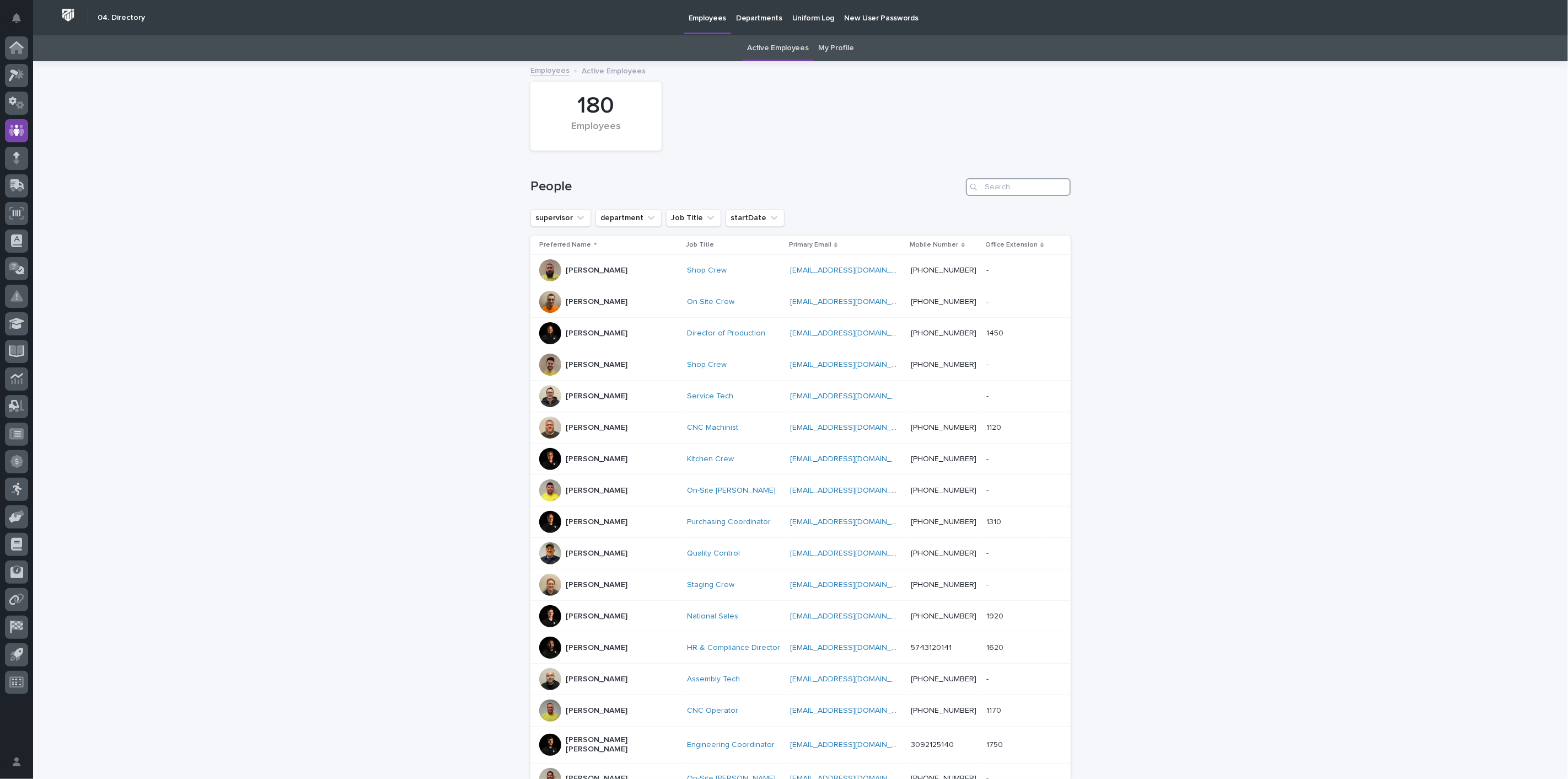
click at [990, 186] on input "Search" at bounding box center [1018, 187] width 105 height 18
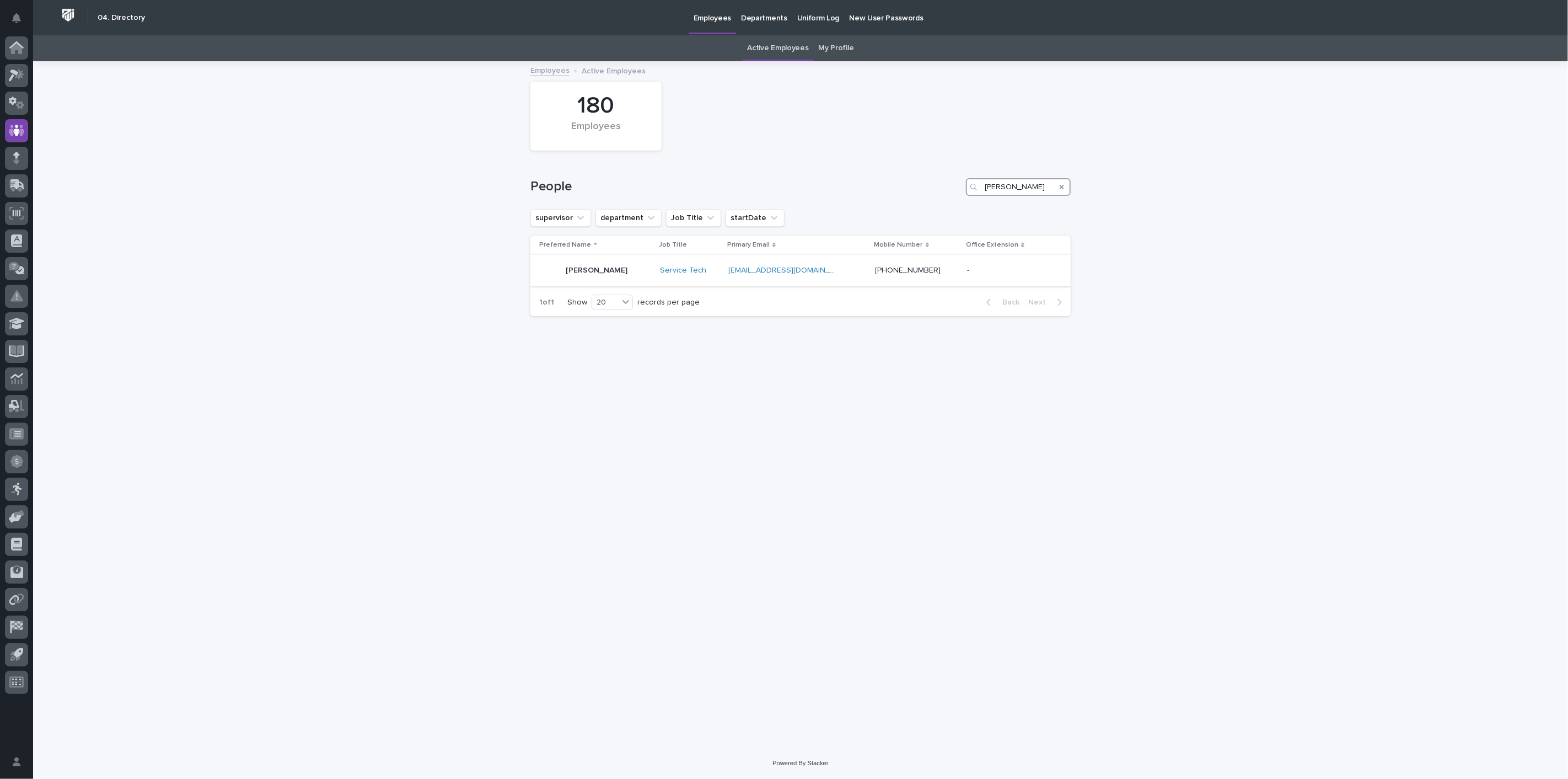
type input "[PERSON_NAME]"
click at [589, 267] on p "[PERSON_NAME]" at bounding box center [596, 270] width 61 height 9
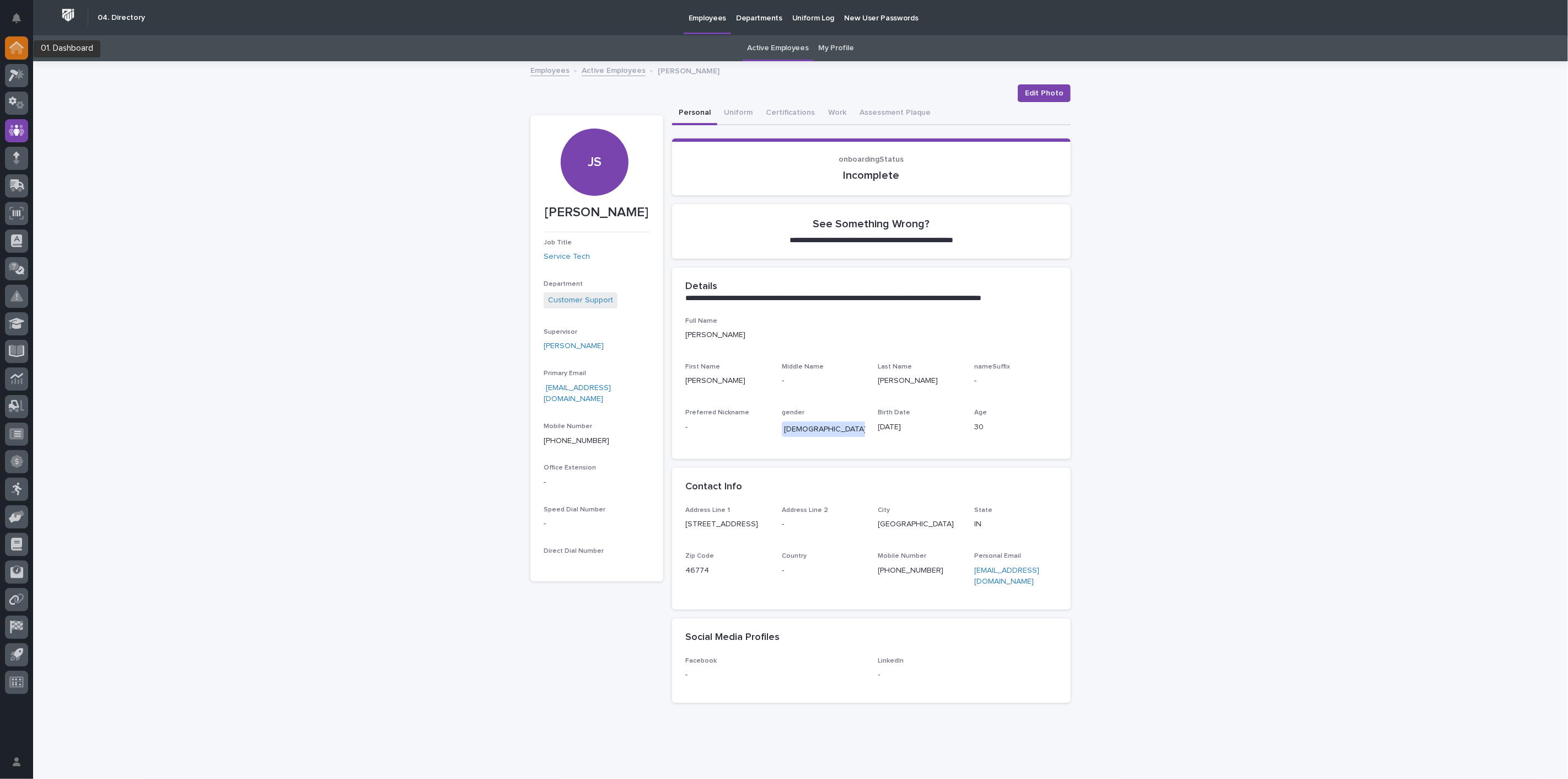
click at [24, 50] on div at bounding box center [16, 48] width 23 height 23
